Goal: Find contact information: Find contact information

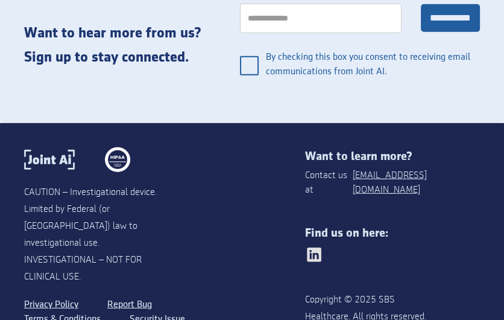
scroll to position [2355, 0]
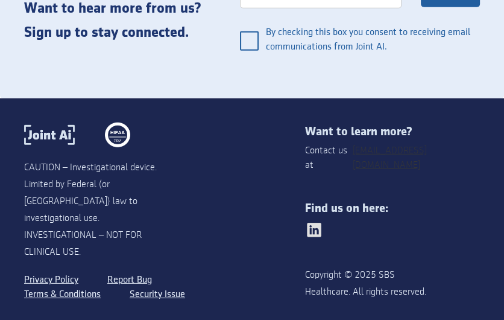
drag, startPoint x: 437, startPoint y: 148, endPoint x: 425, endPoint y: 151, distance: 11.9
click at [425, 151] on div "Want to learn more? Contact us at [EMAIL_ADDRESS][DOMAIN_NAME] Find us on here:…" at bounding box center [393, 218] width 176 height 192
copy div "Contact us at [EMAIL_ADDRESS][DOMAIN_NAME]"
click at [264, 241] on div "CAUTION – Investigational device. Limited by Federal (or [GEOGRAPHIC_DATA]) law…" at bounding box center [164, 218] width 281 height 192
click at [276, 166] on div "CAUTION – Investigational device. Limited by Federal (or [GEOGRAPHIC_DATA]) law…" at bounding box center [164, 218] width 281 height 192
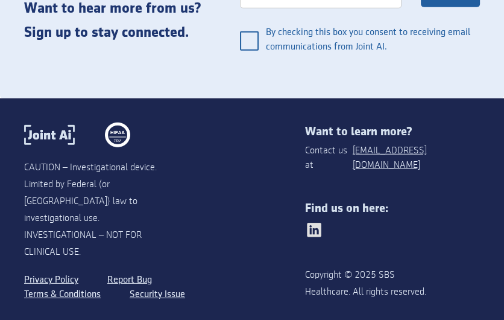
click at [273, 188] on div "CAUTION – Investigational device. Limited by Federal (or [GEOGRAPHIC_DATA]) law…" at bounding box center [164, 218] width 281 height 192
click at [273, 131] on div "CAUTION – Investigational device. Limited by Federal (or [GEOGRAPHIC_DATA]) law…" at bounding box center [164, 218] width 281 height 192
click at [268, 174] on div "CAUTION – Investigational device. Limited by Federal (or [GEOGRAPHIC_DATA]) law…" at bounding box center [164, 218] width 281 height 192
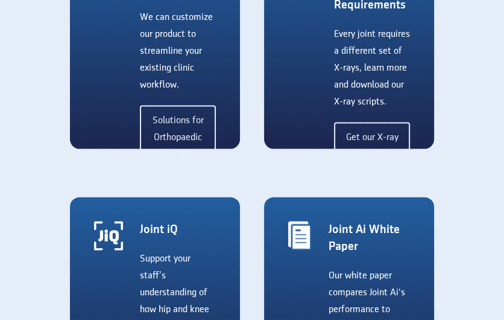
click at [250, 177] on section "Explore More Optimize your clinic flow We can customize our product to streamli…" at bounding box center [252, 147] width 504 height 673
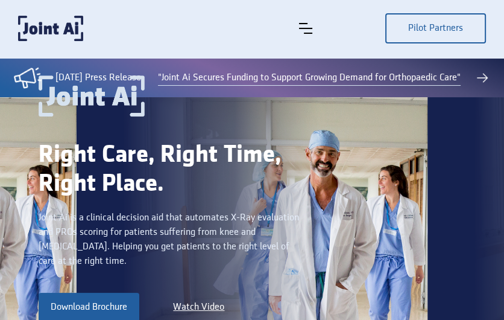
scroll to position [0, 0]
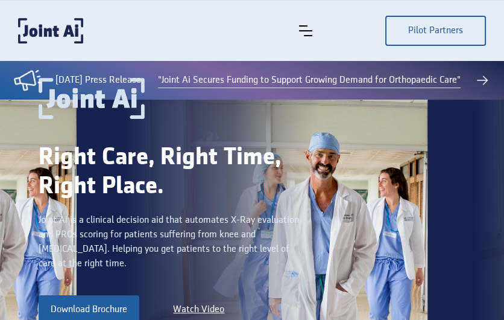
click at [459, 132] on div "Right Care, Right Time, Right Place. Joint Ai is a clinical decision aid that a…" at bounding box center [252, 211] width 427 height 267
click at [313, 30] on img "menu" at bounding box center [305, 30] width 13 height 11
